Goal: Task Accomplishment & Management: Complete application form

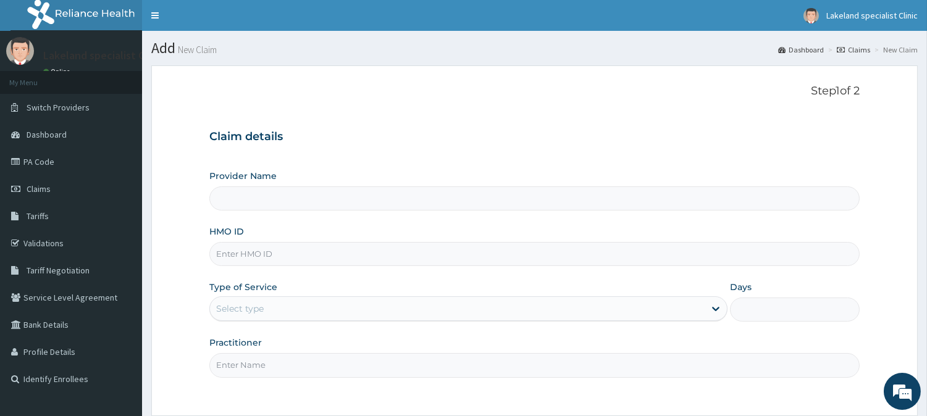
click at [275, 257] on input "HMO ID" at bounding box center [534, 254] width 650 height 24
paste input "GBV/10014/A"
type input "GBV/10014/A"
type input "Lake Land Specialist Clinic"
type input "GBV/10014/A"
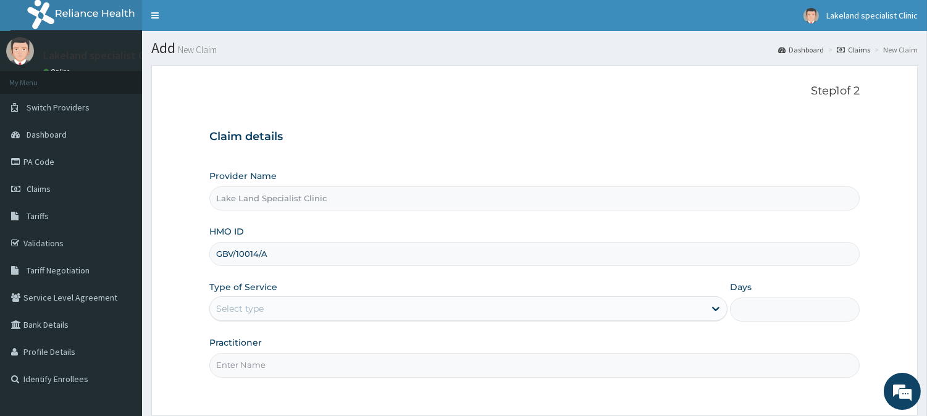
click at [262, 309] on div "Select type" at bounding box center [240, 309] width 48 height 12
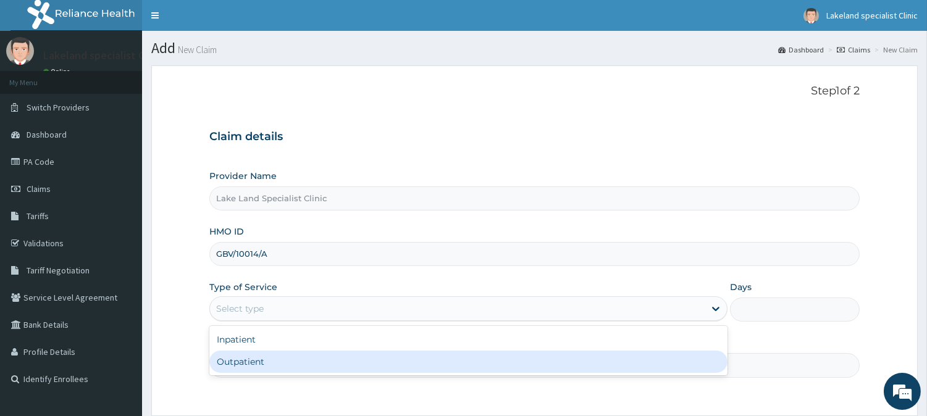
click at [259, 359] on div "Outpatient" at bounding box center [468, 362] width 518 height 22
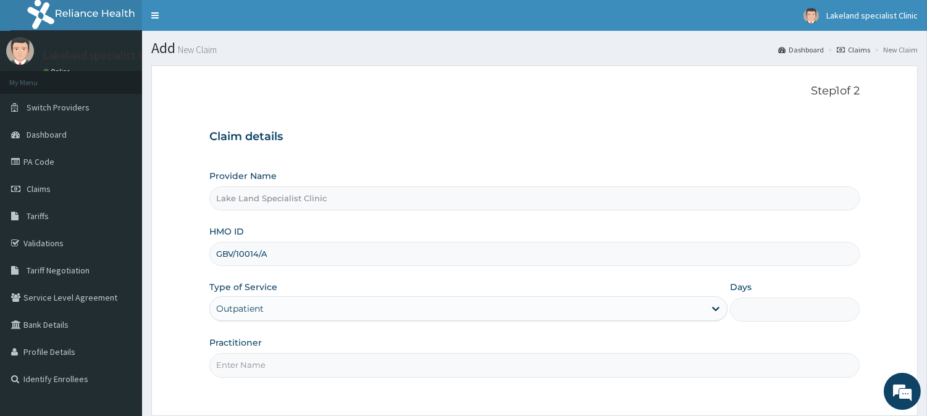
type input "1"
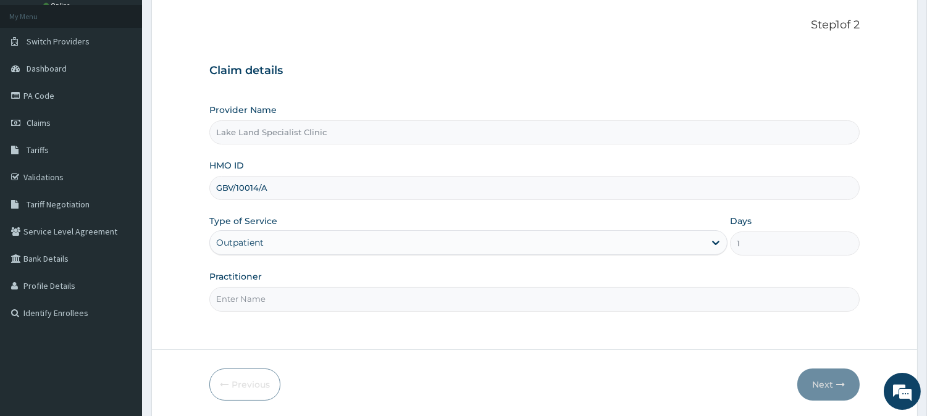
scroll to position [70, 0]
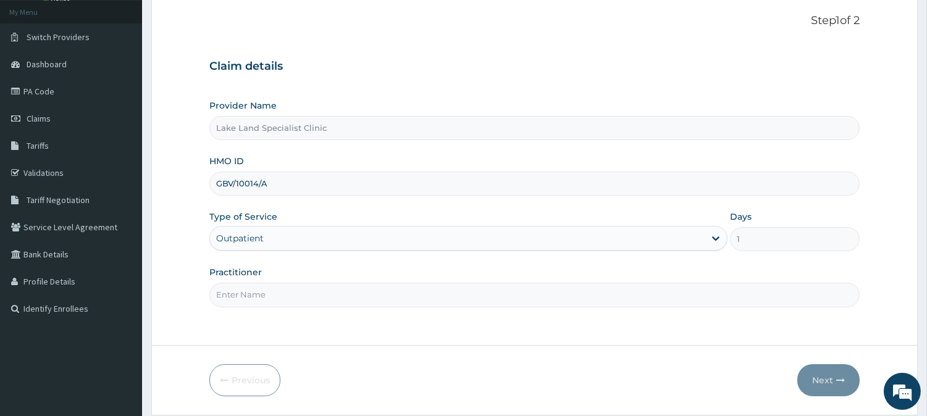
click at [372, 293] on input "Practitioner" at bounding box center [534, 295] width 650 height 24
type input "[PERSON_NAME]"
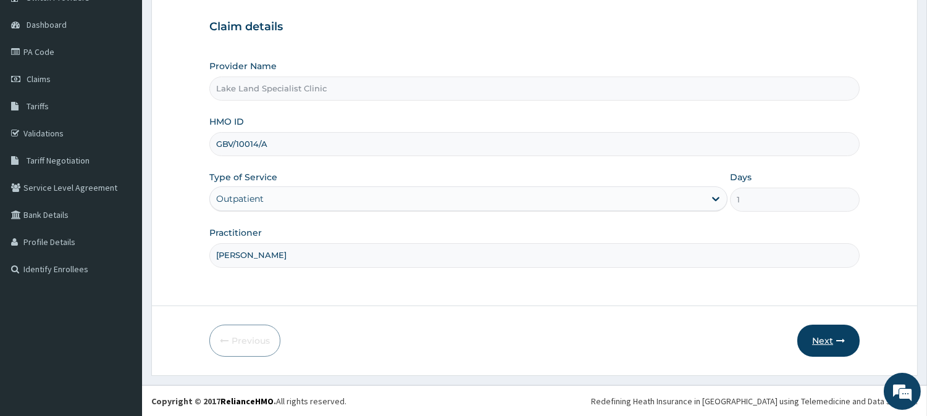
click at [838, 334] on button "Next" at bounding box center [828, 341] width 62 height 32
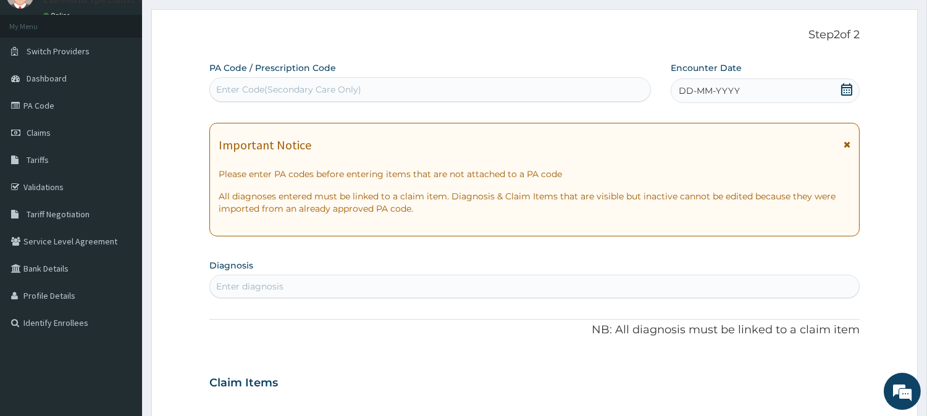
scroll to position [0, 0]
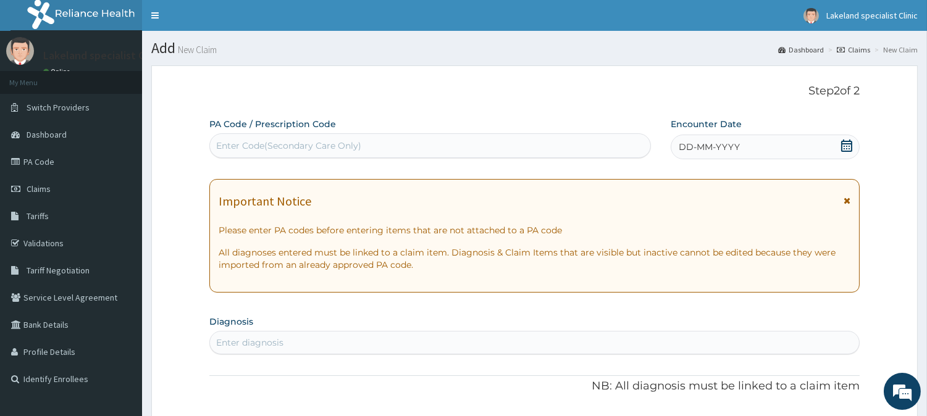
click at [428, 150] on div "Enter Code(Secondary Care Only)" at bounding box center [430, 146] width 440 height 20
click at [275, 158] on div "PA Code / Prescription Code Select is focused ,type to refine list, press Down …" at bounding box center [430, 138] width 442 height 41
click at [264, 140] on div "Enter Code(Secondary Care Only)" at bounding box center [288, 146] width 145 height 12
paste input "PA/5B9C17"
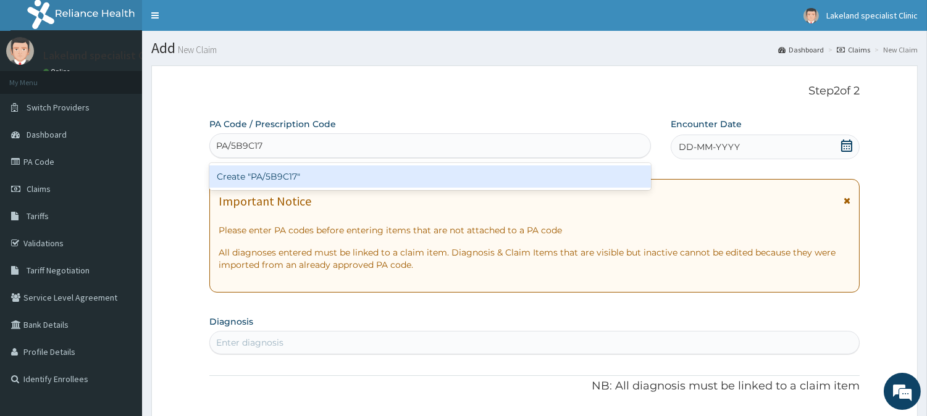
type input "PA/5B9C17"
click at [269, 177] on div "Create "PA/5B9C17"" at bounding box center [430, 177] width 442 height 22
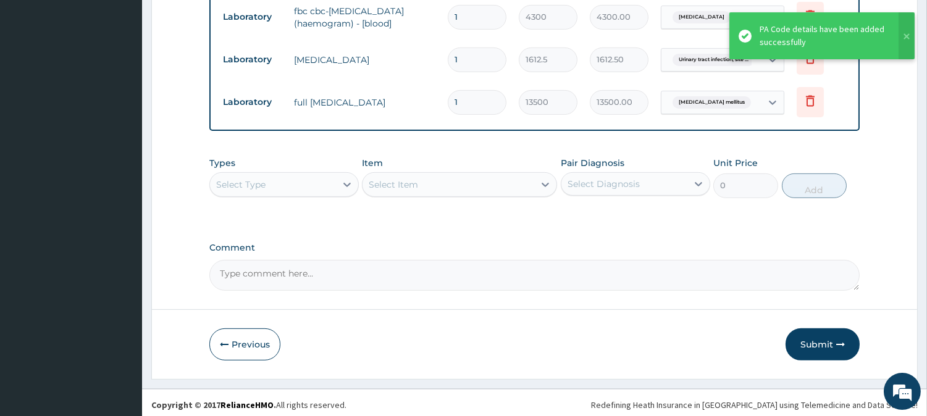
scroll to position [915, 0]
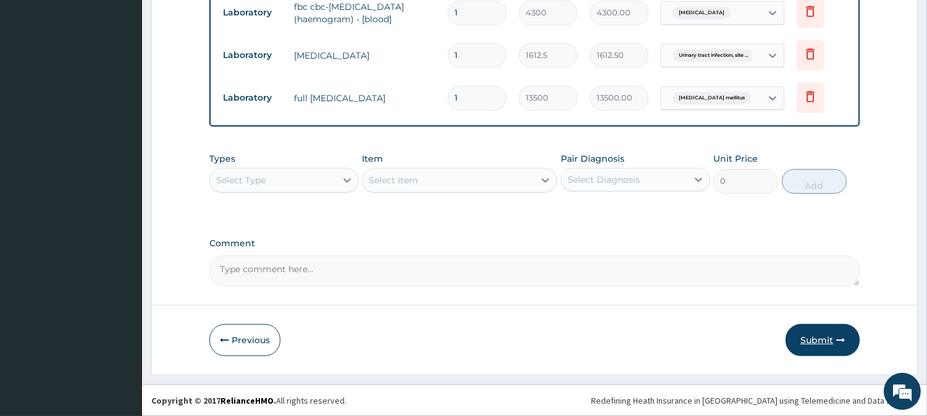
click at [804, 338] on button "Submit" at bounding box center [823, 340] width 74 height 32
